Goal: Task Accomplishment & Management: Use online tool/utility

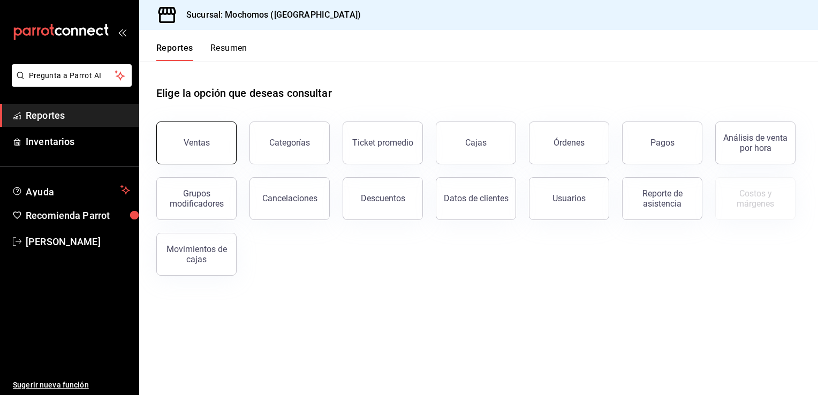
click at [215, 138] on button "Ventas" at bounding box center [196, 143] width 80 height 43
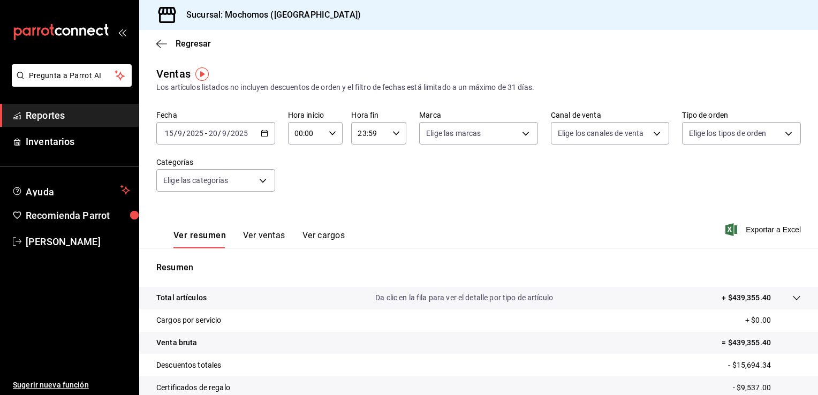
click at [264, 134] on icon "button" at bounding box center [264, 133] width 7 height 7
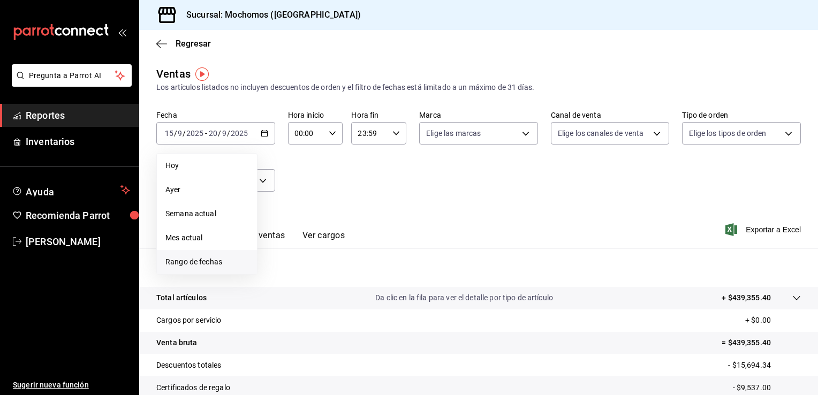
click at [201, 173] on span "Rango de fechas" at bounding box center [206, 261] width 83 height 11
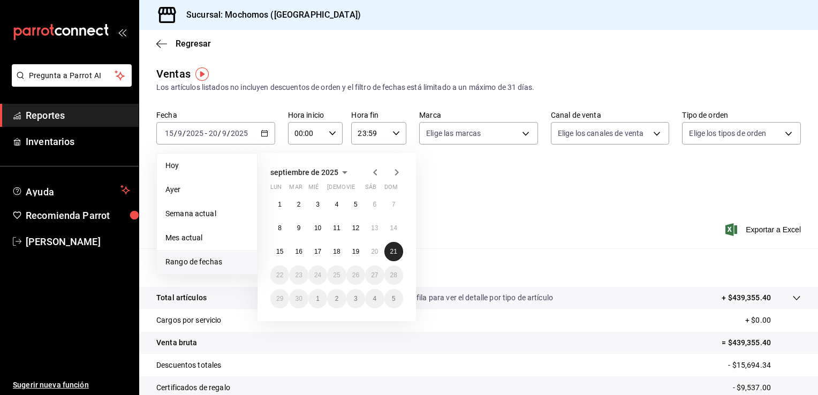
click at [390, 173] on abbr "21" at bounding box center [393, 251] width 7 height 7
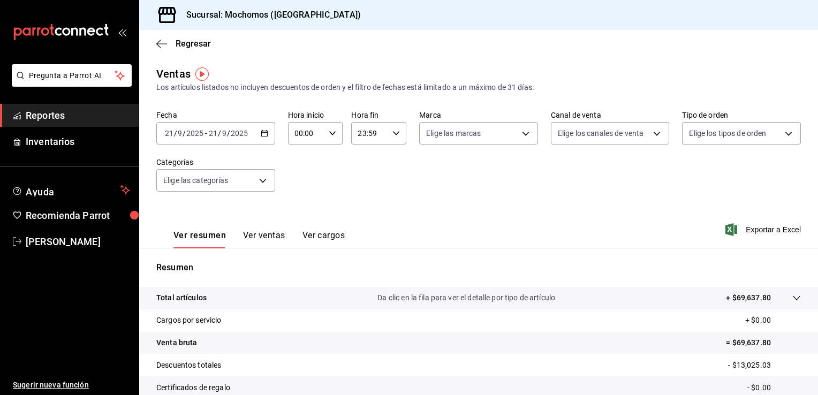
click at [262, 136] on icon "button" at bounding box center [264, 133] width 7 height 7
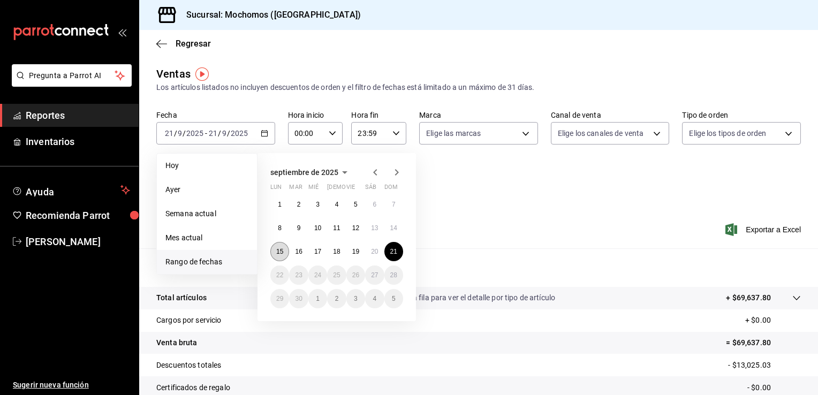
click at [282, 173] on abbr "15" at bounding box center [279, 251] width 7 height 7
click at [395, 173] on abbr "21" at bounding box center [393, 251] width 7 height 7
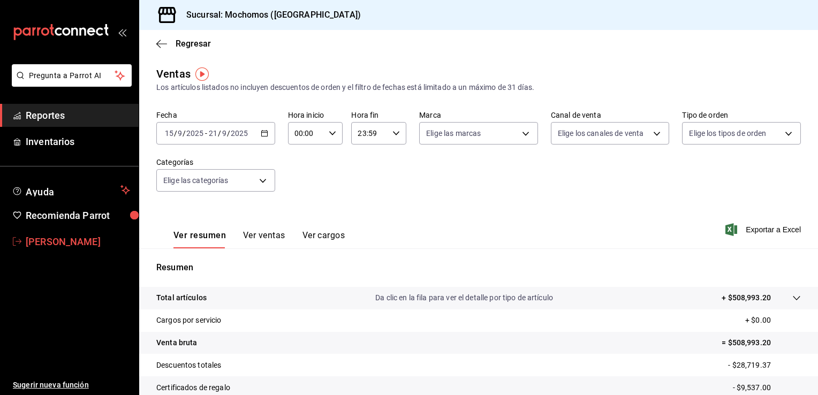
click at [66, 173] on span "caleb franco" at bounding box center [78, 241] width 104 height 14
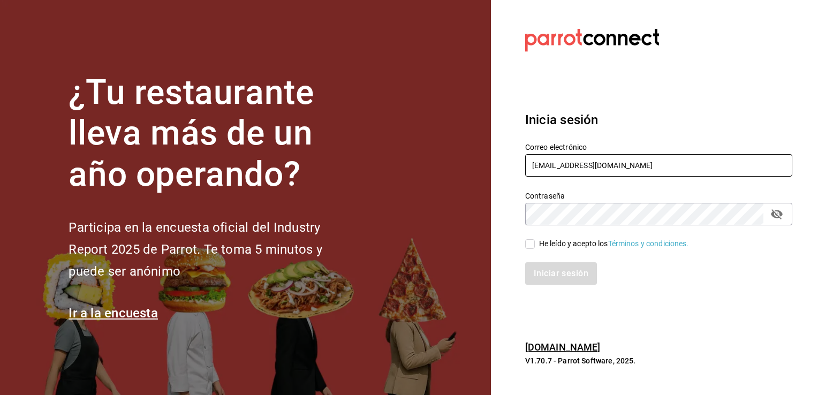
click at [407, 165] on input "[EMAIL_ADDRESS][DOMAIN_NAME]" at bounding box center [658, 165] width 267 height 22
type input "[PERSON_NAME][EMAIL_ADDRESS][PERSON_NAME][DOMAIN_NAME]"
click at [407, 173] on input "He leído y acepto los Términos y condiciones." at bounding box center [530, 244] width 10 height 10
checkbox input "true"
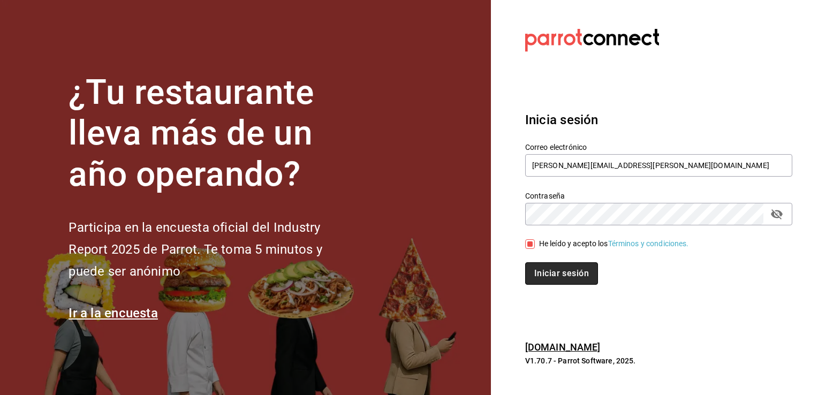
click at [407, 173] on button "Iniciar sesión" at bounding box center [561, 273] width 73 height 22
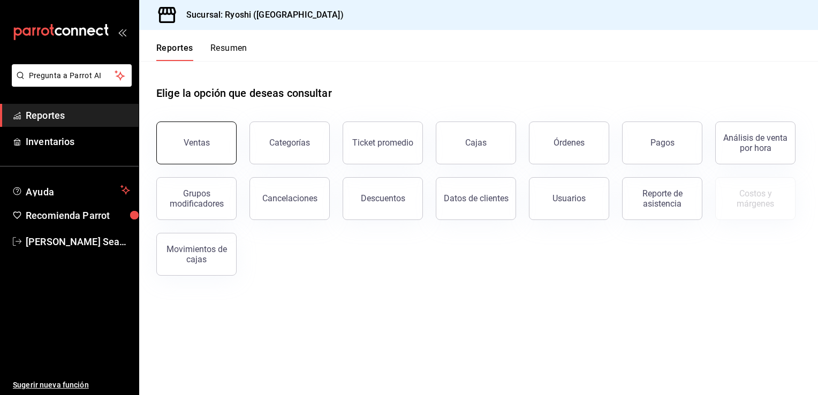
click at [208, 132] on button "Ventas" at bounding box center [196, 143] width 80 height 43
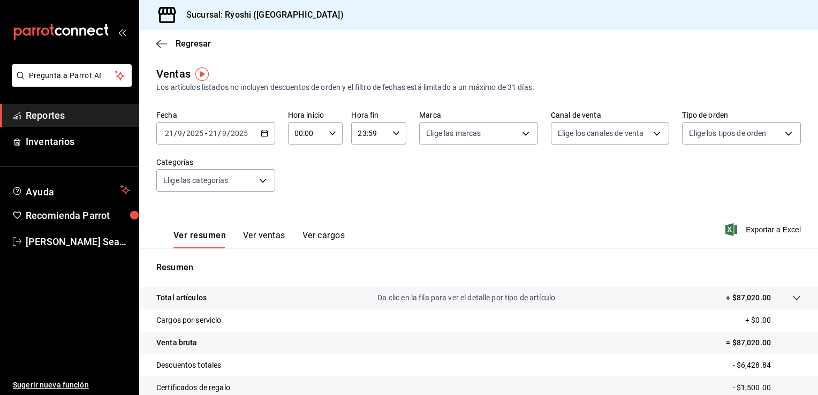
click at [263, 134] on icon "button" at bounding box center [264, 133] width 7 height 7
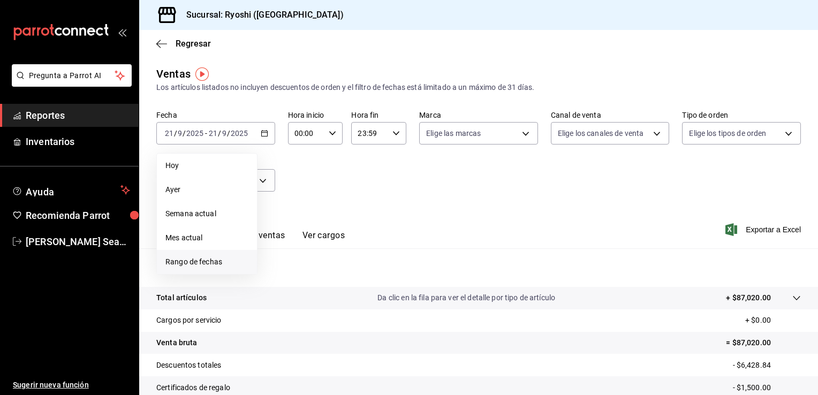
click at [186, 262] on span "Rango de fechas" at bounding box center [206, 261] width 83 height 11
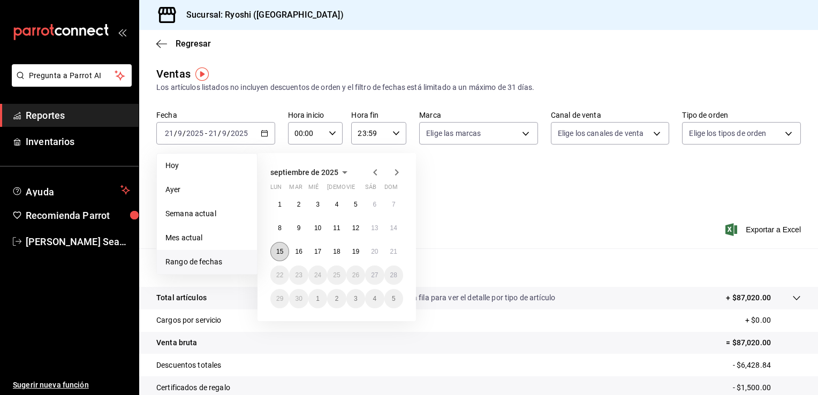
click at [277, 252] on abbr "15" at bounding box center [279, 251] width 7 height 7
click at [395, 251] on abbr "21" at bounding box center [393, 251] width 7 height 7
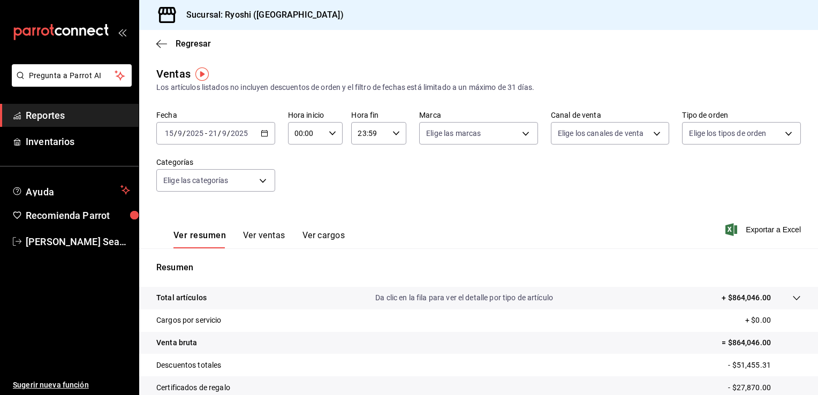
click at [261, 134] on icon "button" at bounding box center [264, 133] width 7 height 7
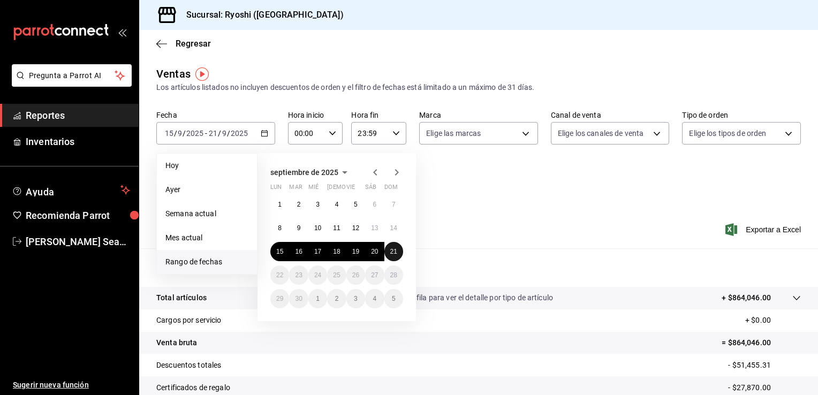
click at [394, 255] on button "21" at bounding box center [393, 251] width 19 height 19
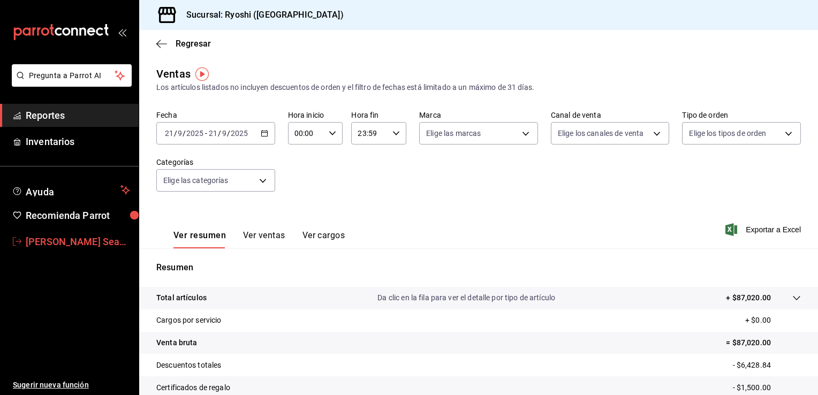
click at [37, 235] on span "[PERSON_NAME] Seahiel [PERSON_NAME]" at bounding box center [78, 241] width 104 height 14
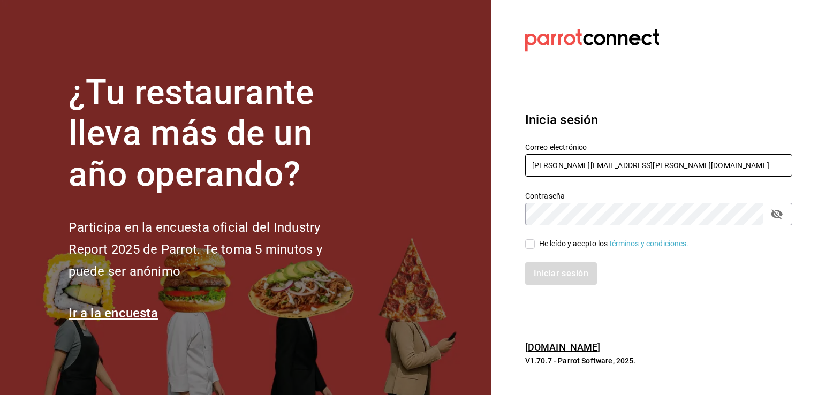
click at [659, 164] on input "[PERSON_NAME][EMAIL_ADDRESS][PERSON_NAME][DOMAIN_NAME]" at bounding box center [658, 165] width 267 height 22
type input "[EMAIL_ADDRESS][DOMAIN_NAME]"
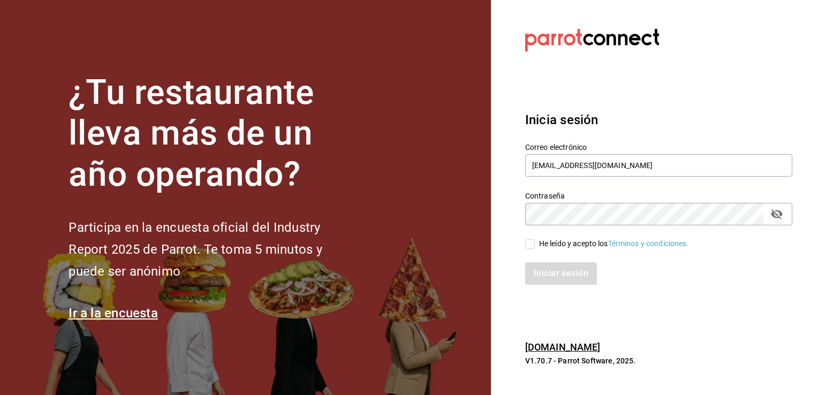
click at [527, 241] on input "He leído y acepto los Términos y condiciones." at bounding box center [530, 244] width 10 height 10
checkbox input "true"
click at [548, 272] on button "Iniciar sesión" at bounding box center [561, 273] width 73 height 22
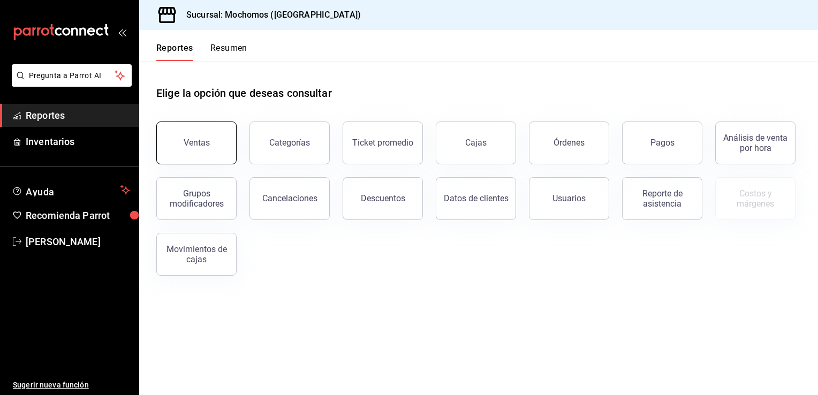
click at [211, 155] on button "Ventas" at bounding box center [196, 143] width 80 height 43
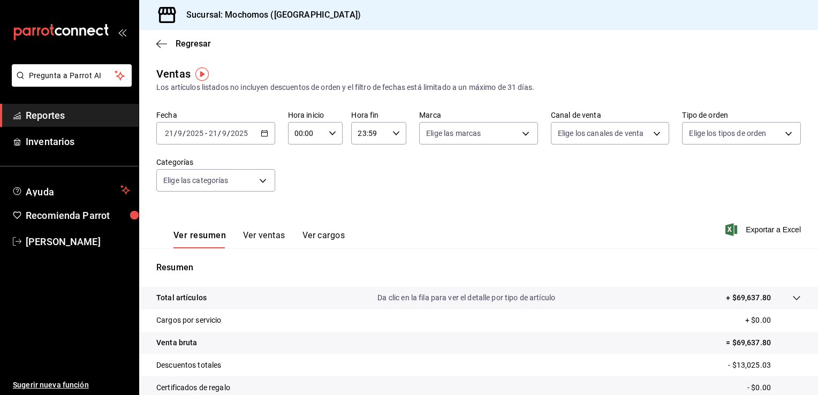
click at [262, 135] on icon "button" at bounding box center [264, 133] width 7 height 7
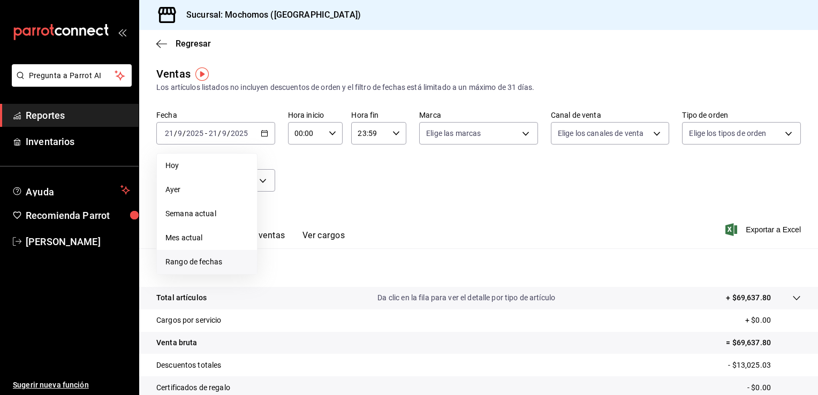
click at [203, 261] on span "Rango de fechas" at bounding box center [206, 261] width 83 height 11
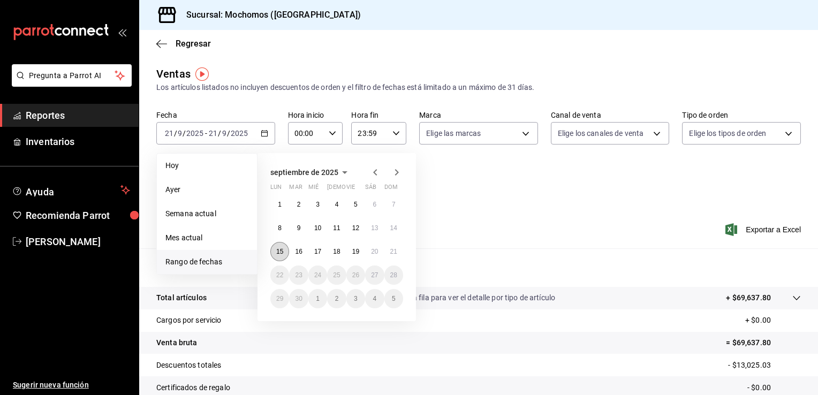
click at [282, 251] on abbr "15" at bounding box center [279, 251] width 7 height 7
click at [395, 252] on abbr "21" at bounding box center [393, 251] width 7 height 7
